Goal: Check status: Check status

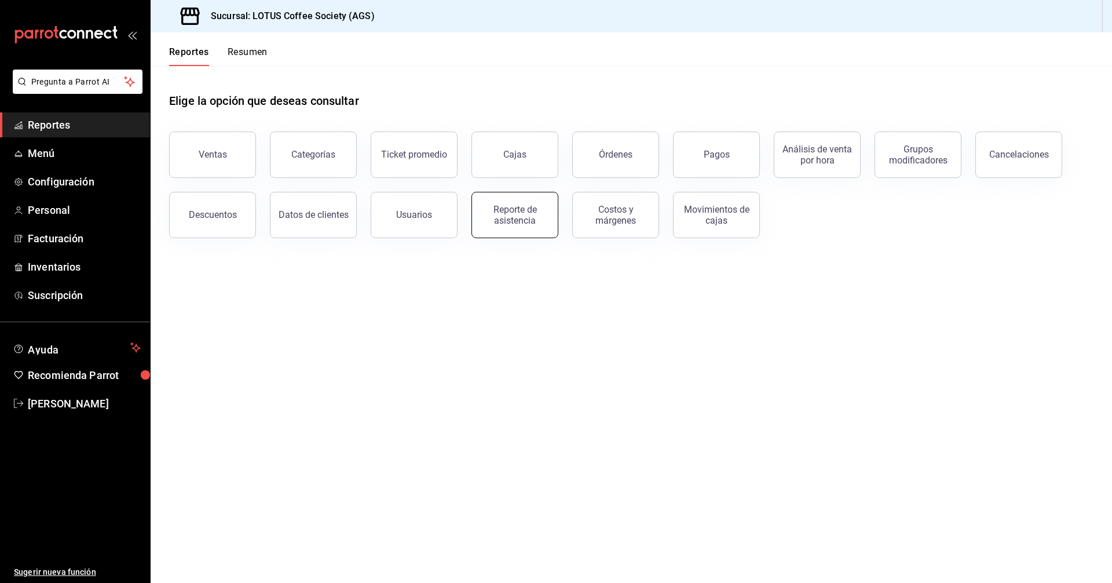
click at [534, 218] on div "Reporte de asistencia" at bounding box center [515, 215] width 72 height 22
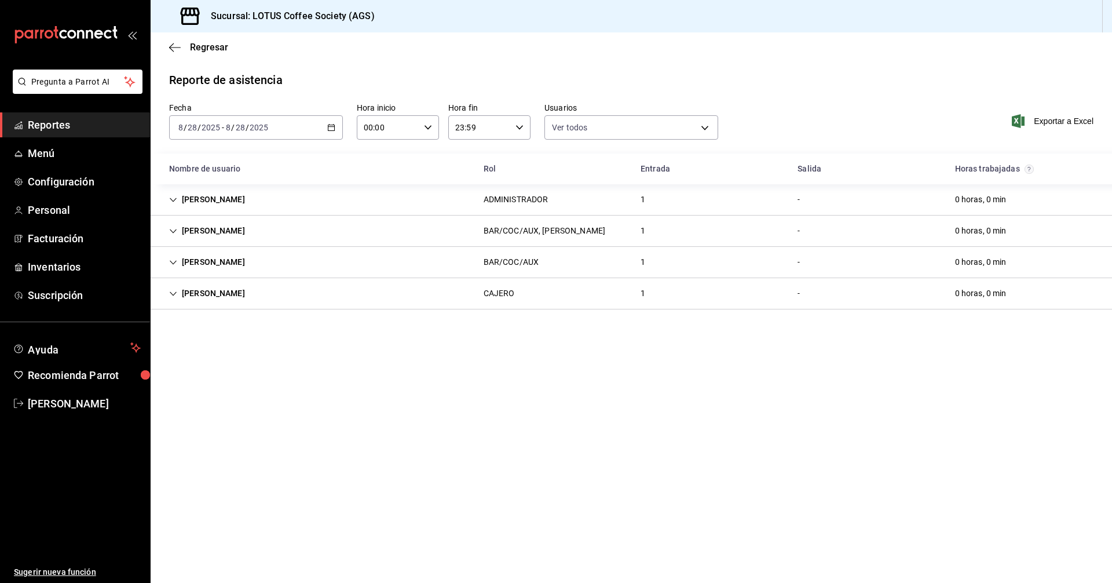
click at [277, 123] on div "[DATE] [DATE] - [DATE] [DATE]" at bounding box center [256, 127] width 174 height 24
click at [225, 294] on span "Rango de fechas" at bounding box center [224, 293] width 90 height 12
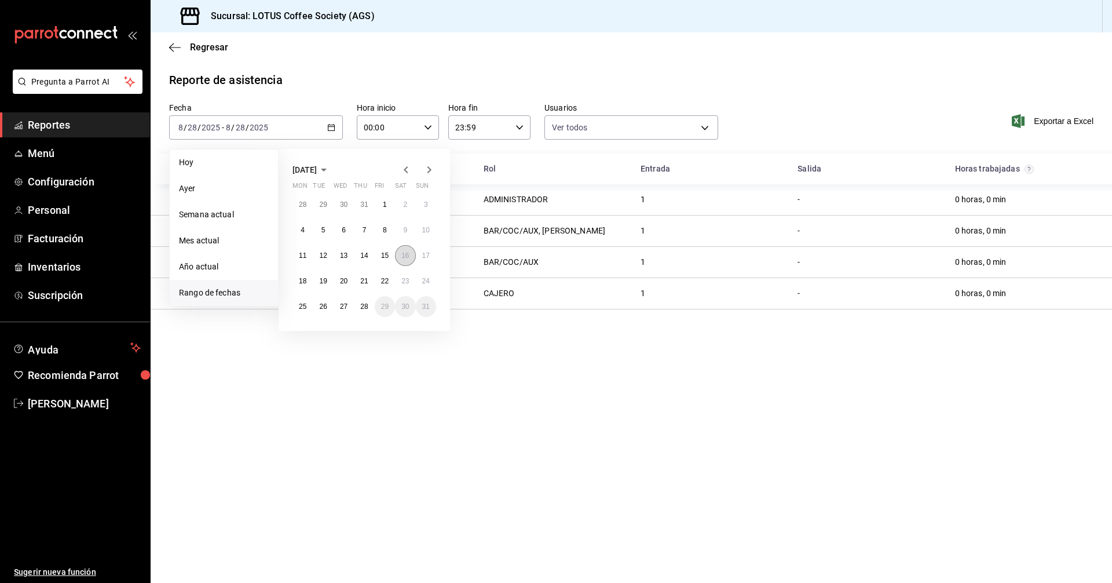
click at [407, 257] on abbr "16" at bounding box center [405, 255] width 8 height 8
click at [369, 309] on button "28" at bounding box center [364, 306] width 20 height 21
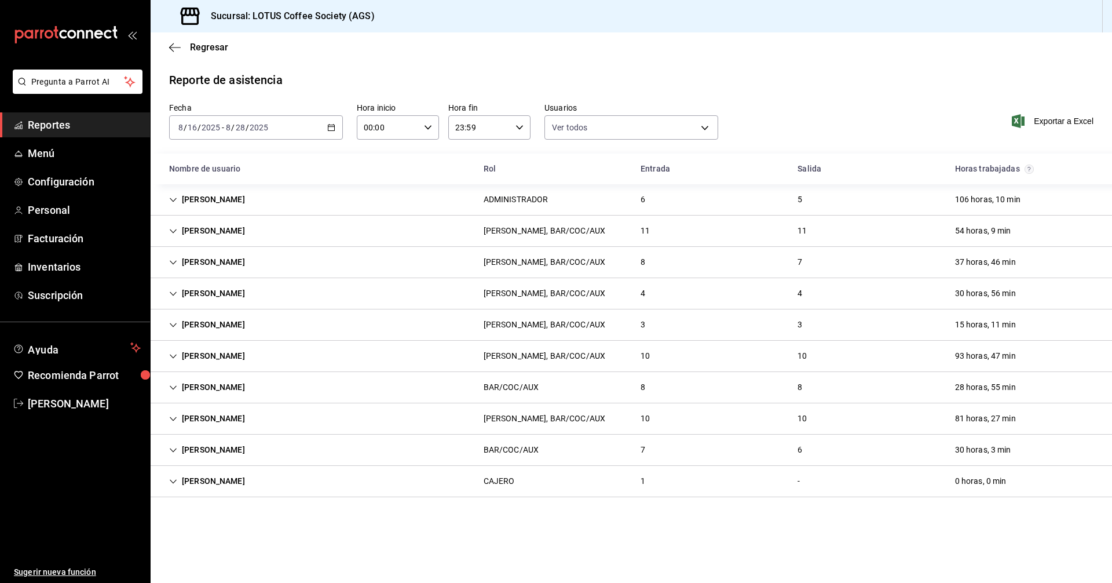
click at [202, 450] on div "[PERSON_NAME]" at bounding box center [207, 449] width 94 height 21
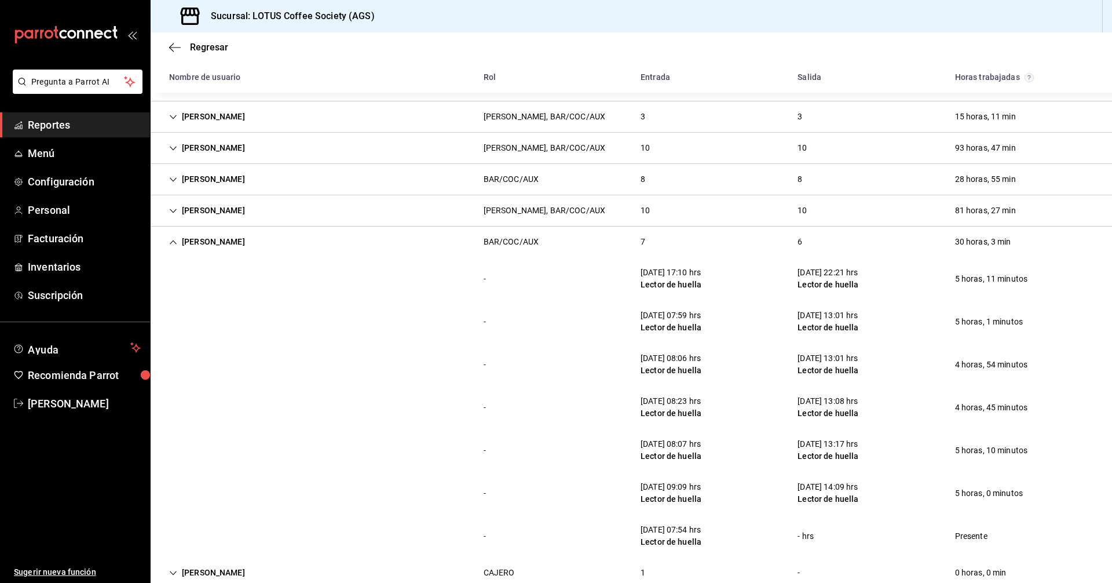
scroll to position [232, 0]
